Goal: Navigation & Orientation: Find specific page/section

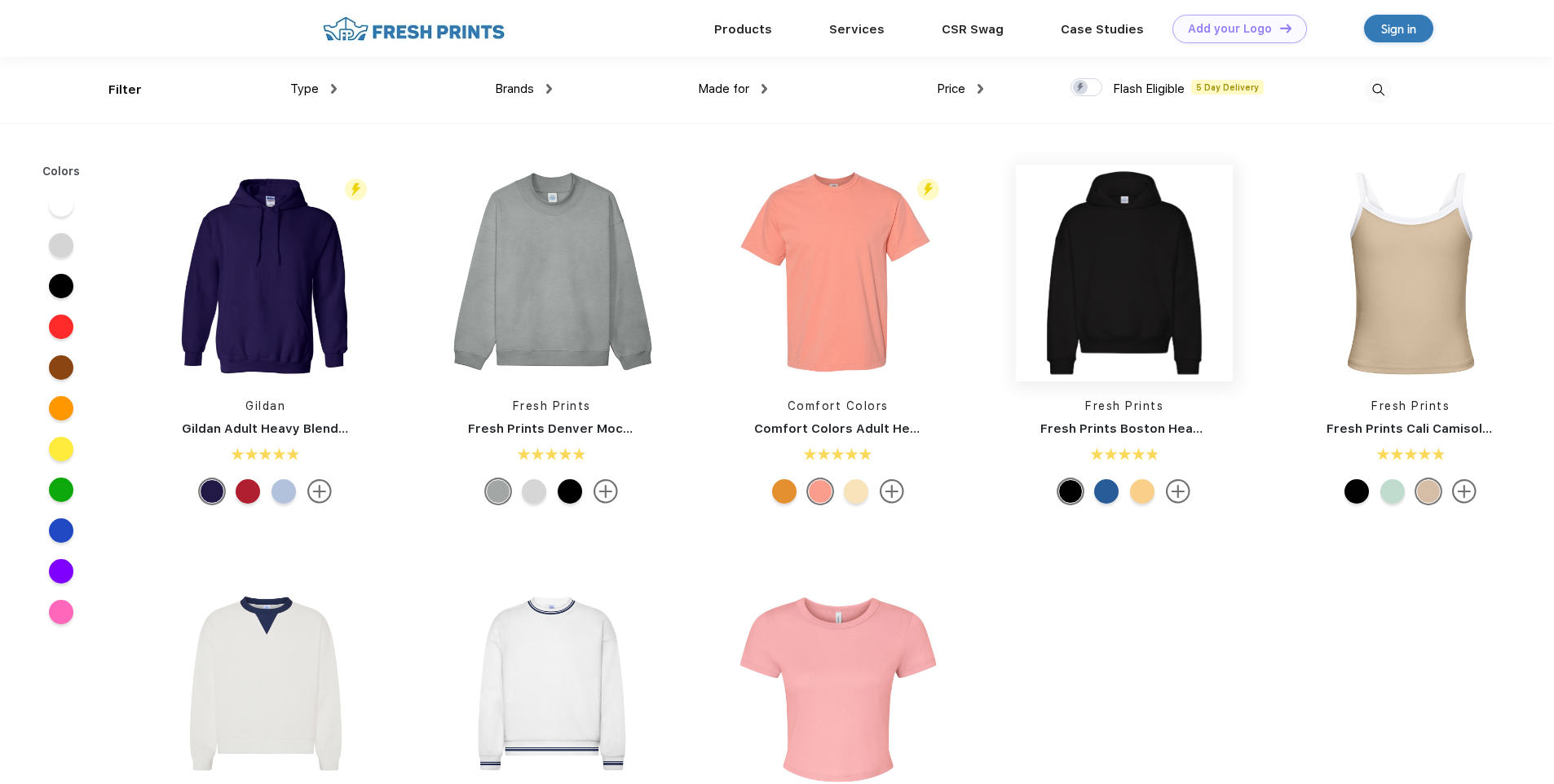
scroll to position [1, 0]
click at [741, 29] on link "Products" at bounding box center [743, 27] width 58 height 15
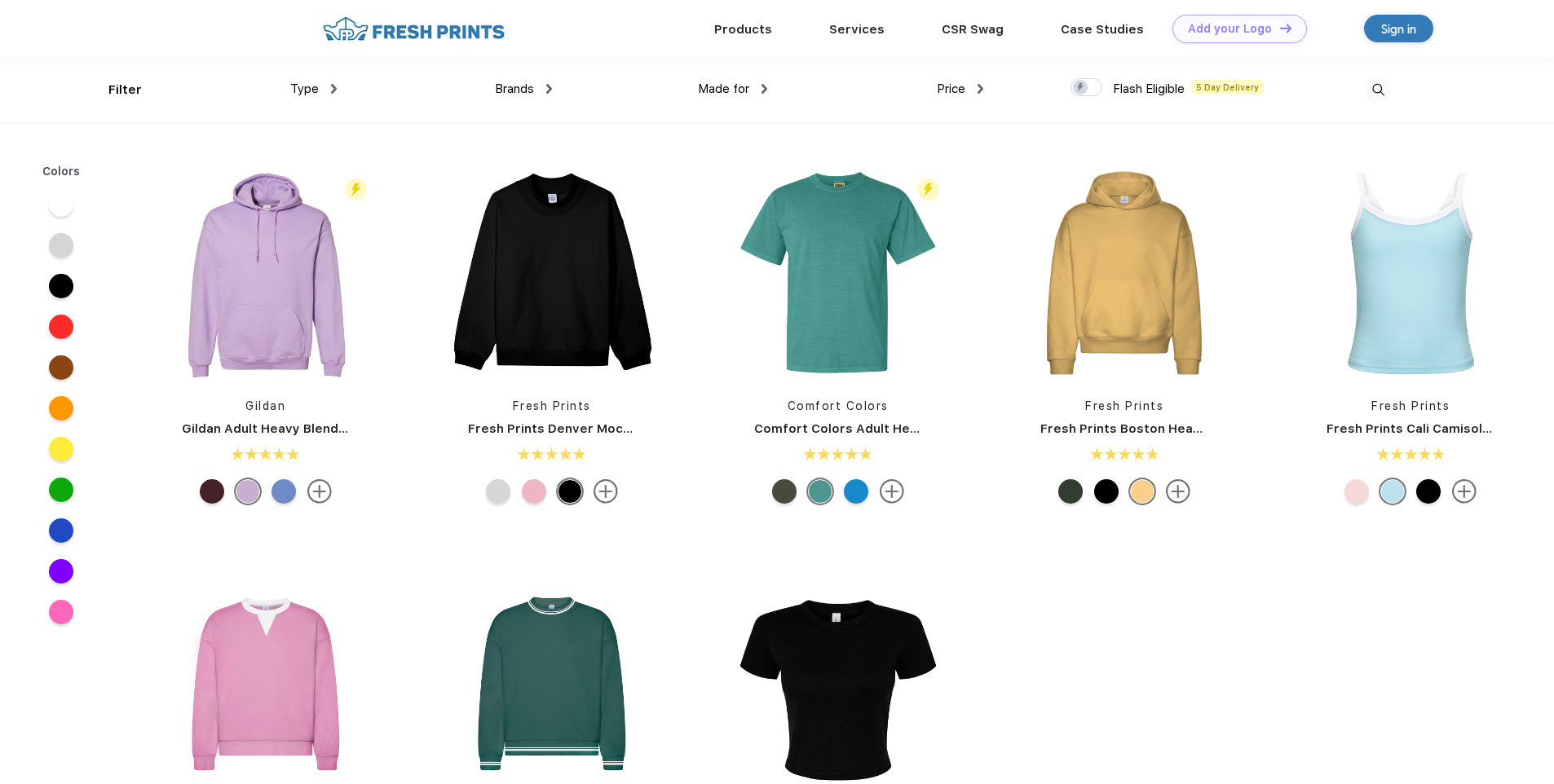
scroll to position [1, 0]
click at [741, 29] on link "Products" at bounding box center [743, 28] width 58 height 15
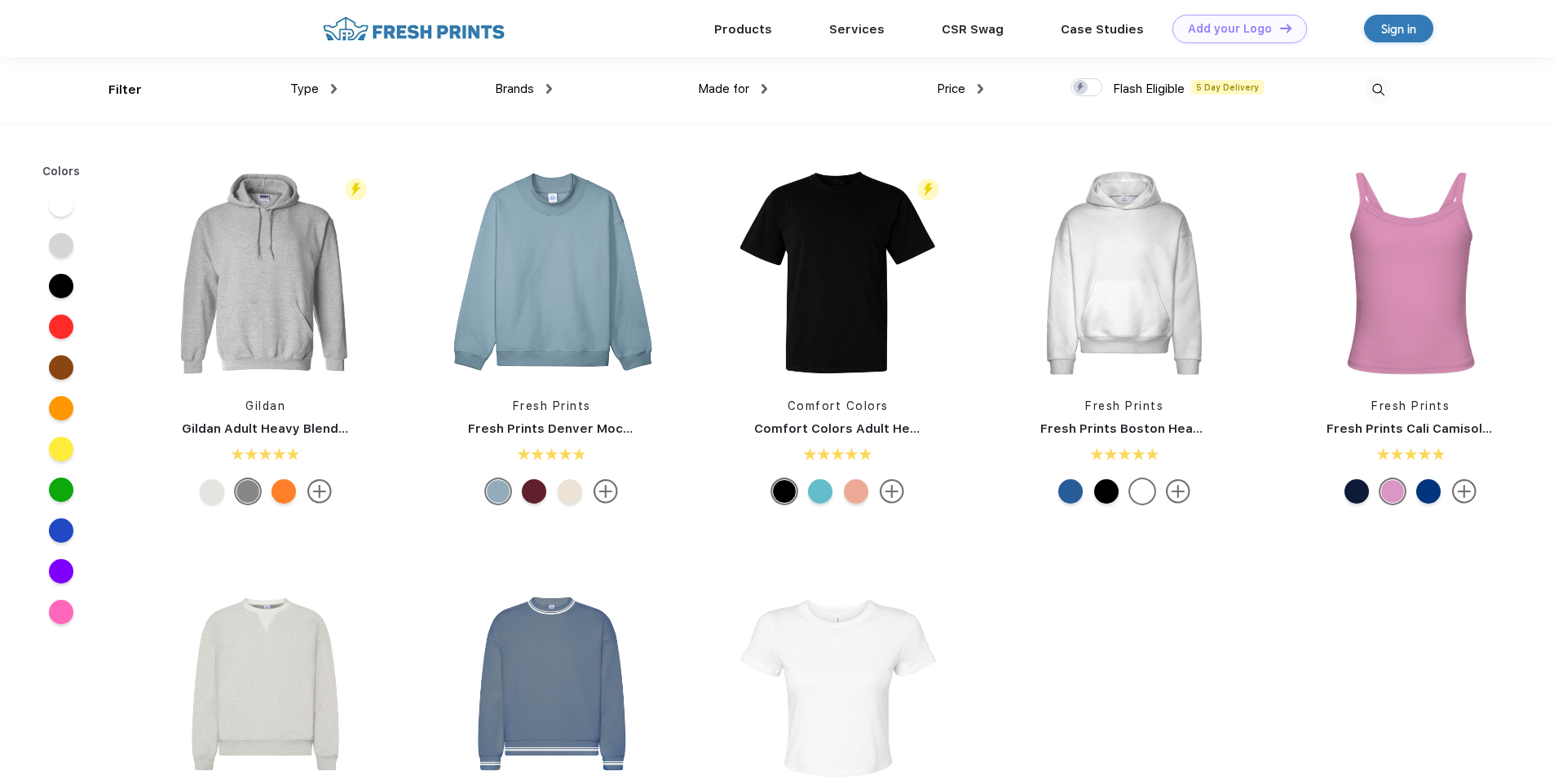
scroll to position [1, 0]
click at [977, 66] on link "BIPOC-Owned Brands" at bounding box center [997, 66] width 135 height 15
